Goal: Task Accomplishment & Management: Use online tool/utility

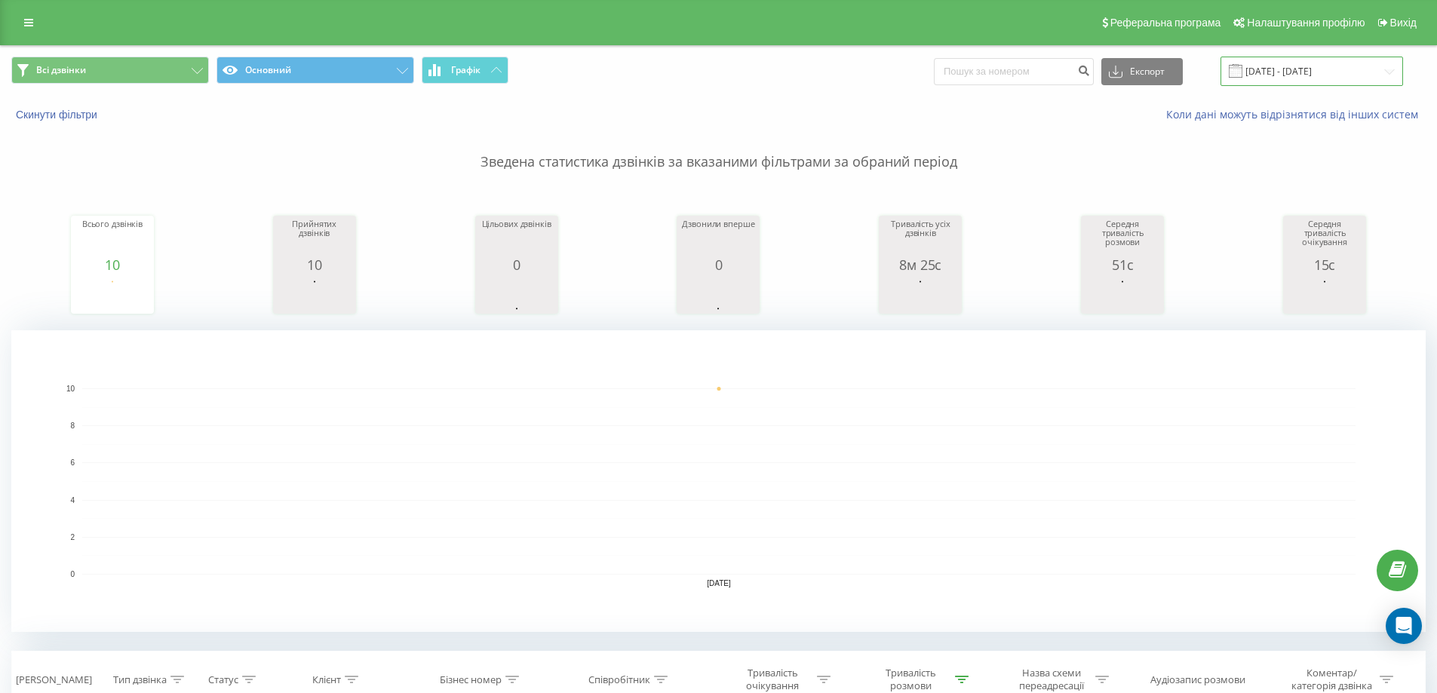
click at [1327, 70] on input "19.08.2025 - 19.08.2025" at bounding box center [1311, 71] width 183 height 29
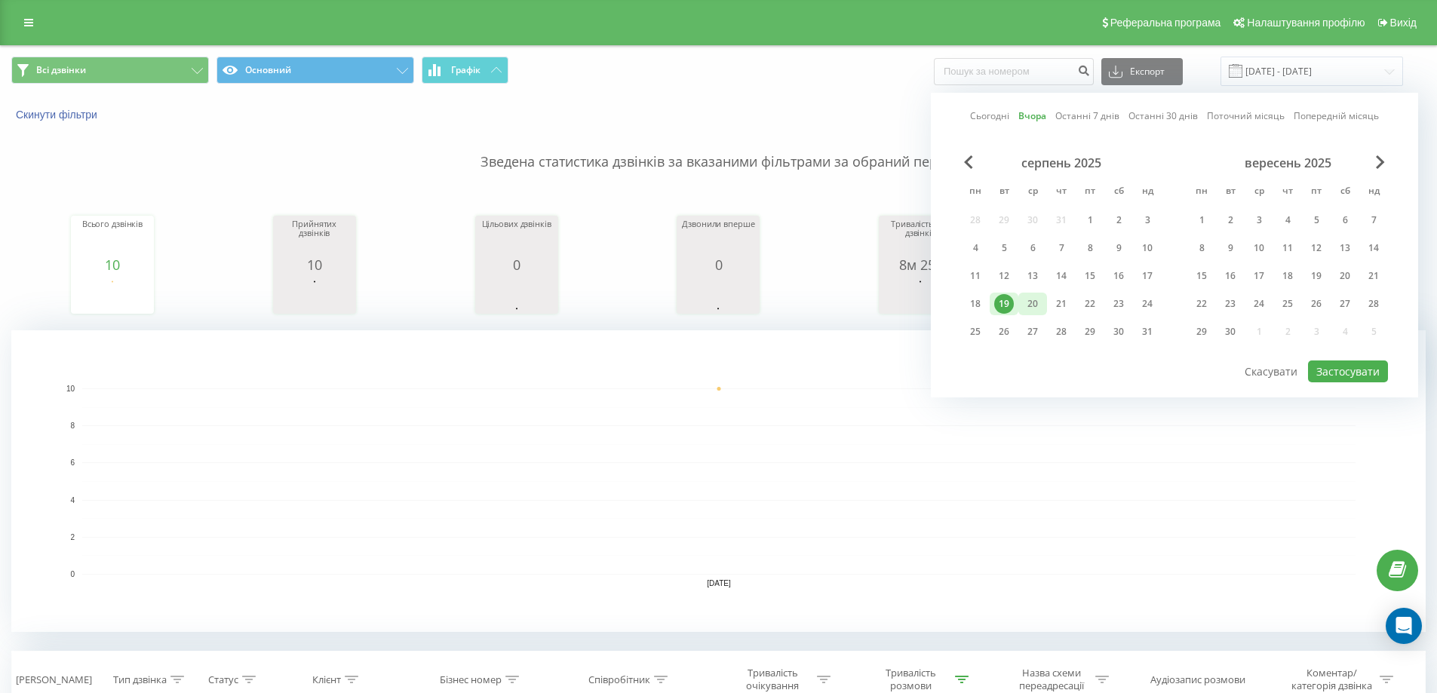
click at [1039, 299] on div "20" at bounding box center [1033, 304] width 20 height 20
click at [1342, 364] on button "Застосувати" at bounding box center [1348, 372] width 80 height 22
type input "[DATE] - [DATE]"
